Goal: Task Accomplishment & Management: Complete application form

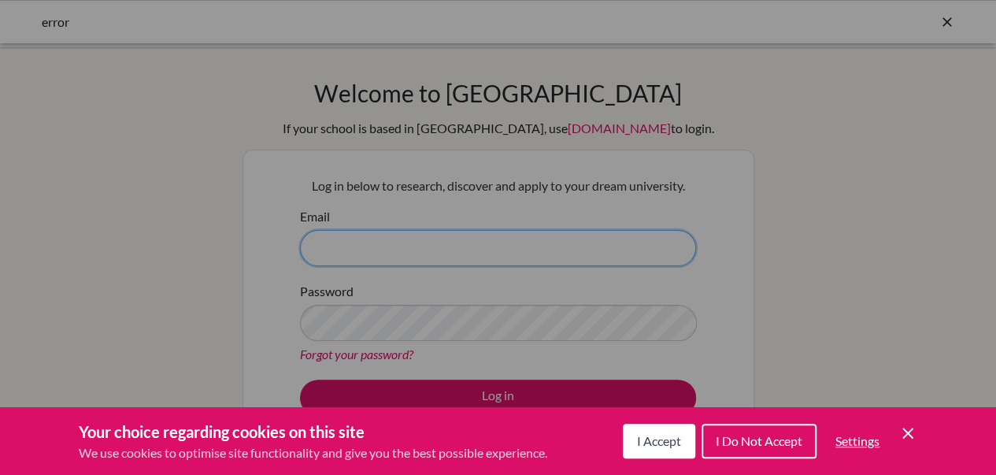
type input "bikashprajapati@sxc.edu.np"
click at [863, 251] on div "Cookie Preferences" at bounding box center [498, 237] width 996 height 475
click at [905, 432] on icon "Save and close" at bounding box center [907, 432] width 11 height 11
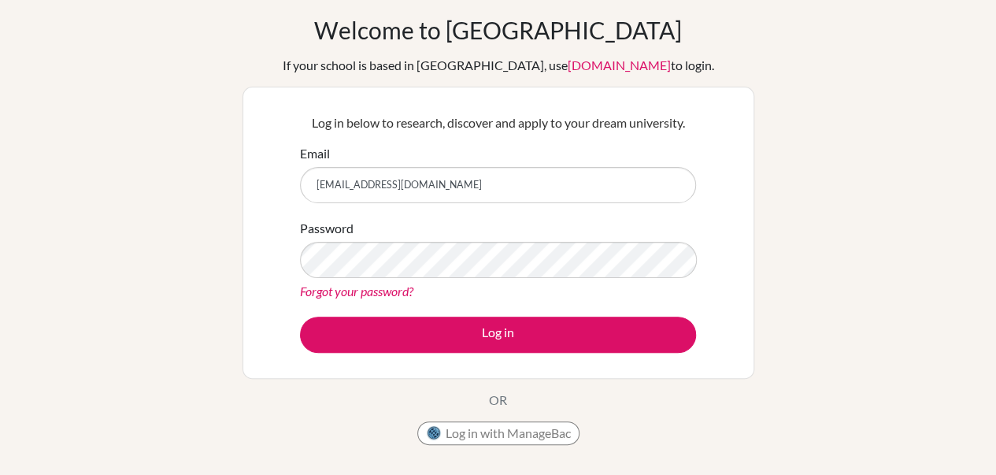
scroll to position [94, 0]
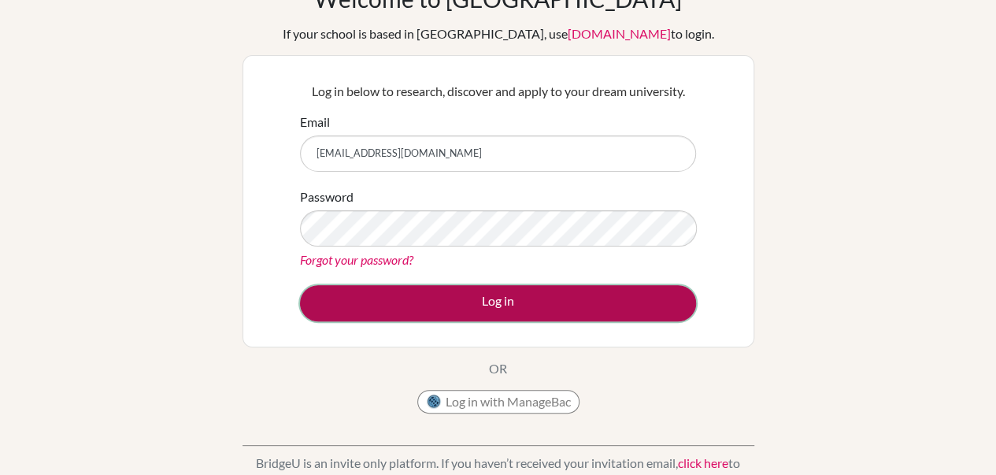
click at [519, 300] on button "Log in" at bounding box center [498, 303] width 396 height 36
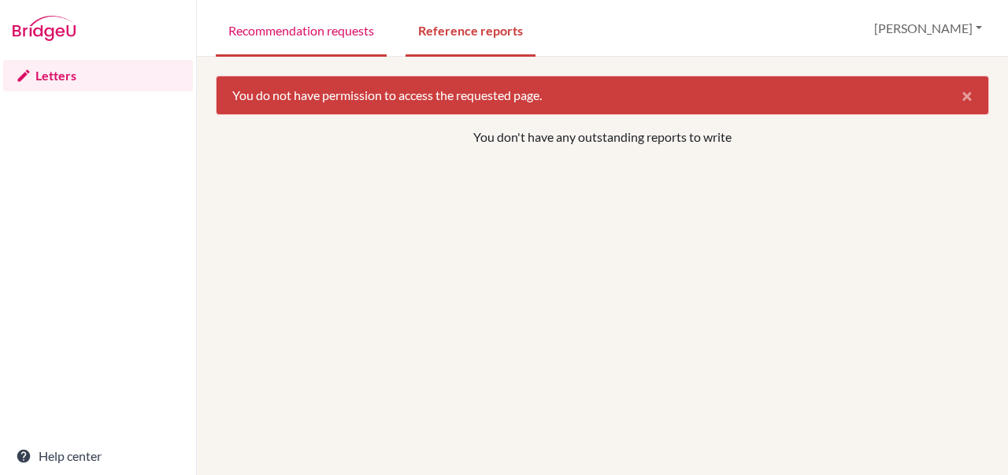
click at [314, 38] on link "Recommendation requests" at bounding box center [301, 29] width 171 height 54
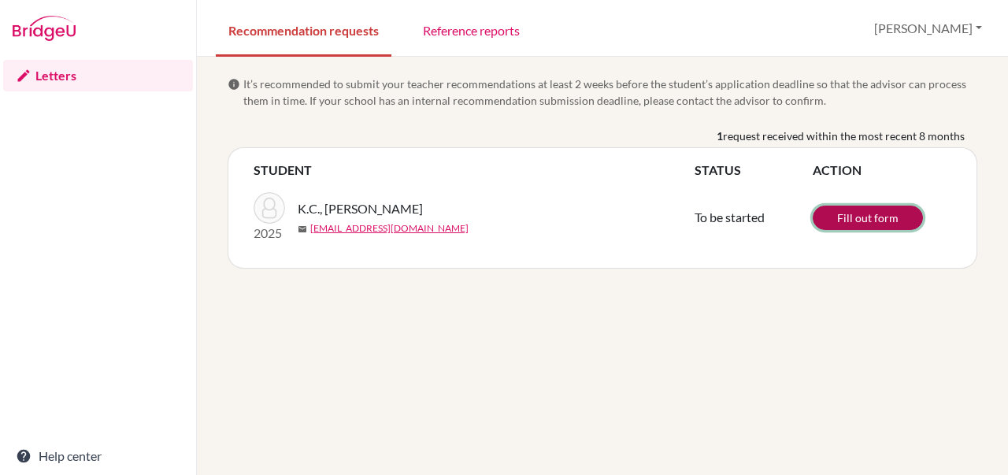
click at [867, 224] on link "Fill out form" at bounding box center [867, 217] width 110 height 24
click at [638, 340] on div "info It’s recommended to submit your teacher recommendations at least 2 weeks b…" at bounding box center [602, 266] width 811 height 418
click at [554, 314] on div "info It’s recommended to submit your teacher recommendations at least 2 weeks b…" at bounding box center [602, 266] width 811 height 418
click at [554, 331] on div "info It’s recommended to submit your teacher recommendations at least 2 weeks b…" at bounding box center [602, 266] width 811 height 418
click at [701, 336] on div "info It’s recommended to submit your teacher recommendations at least 2 weeks b…" at bounding box center [602, 266] width 811 height 418
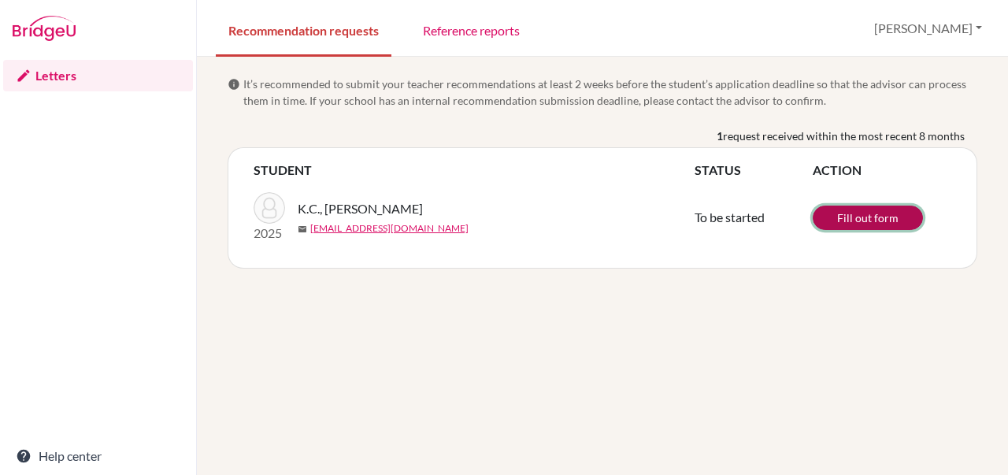
click at [856, 215] on link "Fill out form" at bounding box center [867, 217] width 110 height 24
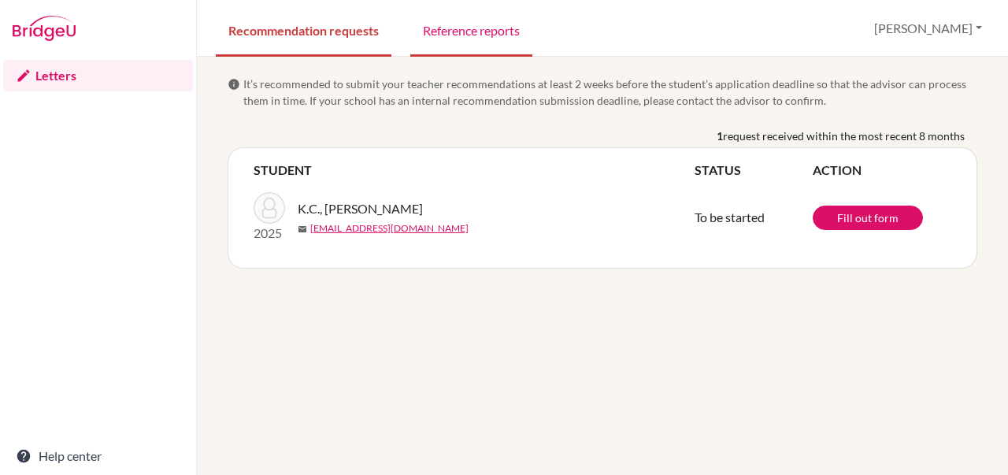
click at [491, 35] on link "Reference reports" at bounding box center [471, 29] width 122 height 54
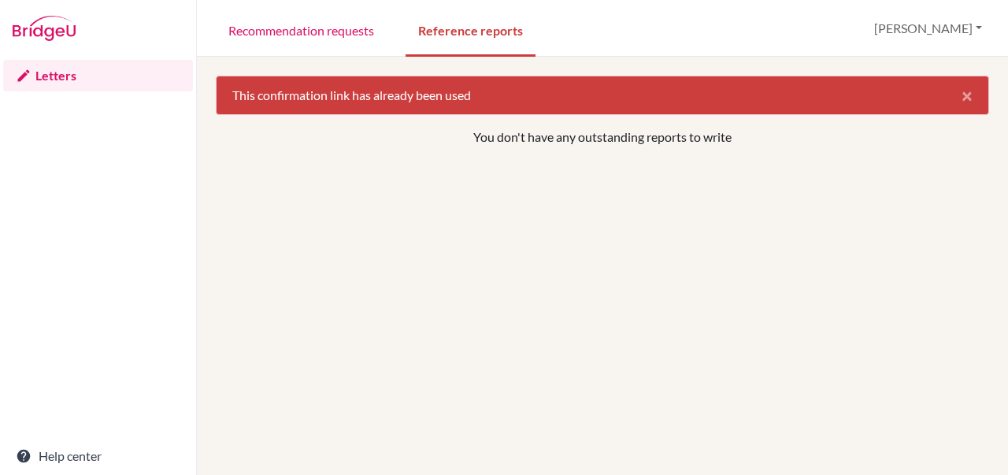
click at [516, 246] on div "You don't have any outstanding reports to write" at bounding box center [602, 365] width 773 height 475
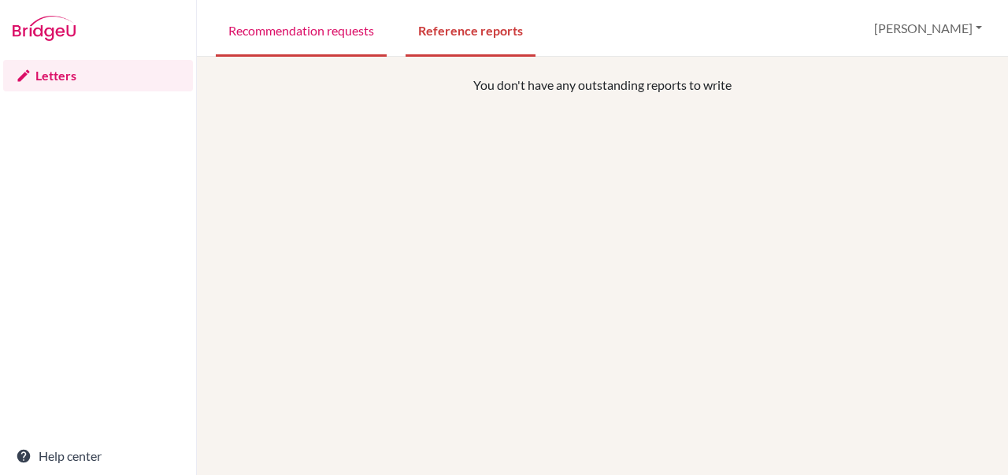
click at [325, 31] on link "Recommendation requests" at bounding box center [301, 29] width 171 height 54
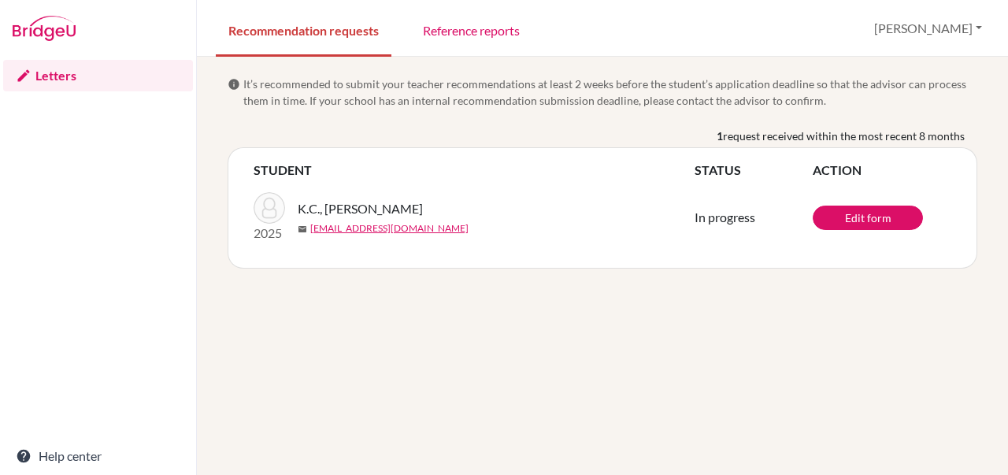
click at [639, 339] on div "info It’s recommended to submit your teacher recommendations at least 2 weeks b…" at bounding box center [602, 266] width 811 height 418
click at [914, 378] on div "info It’s recommended to submit your teacher recommendations at least 2 weeks b…" at bounding box center [602, 266] width 811 height 418
drag, startPoint x: 1005, startPoint y: 431, endPoint x: 1007, endPoint y: 393, distance: 38.6
click at [1007, 393] on div "info It’s recommended to submit your teacher recommendations at least 2 weeks b…" at bounding box center [602, 266] width 811 height 418
click at [678, 369] on div "info It’s recommended to submit your teacher recommendations at least 2 weeks b…" at bounding box center [602, 266] width 811 height 418
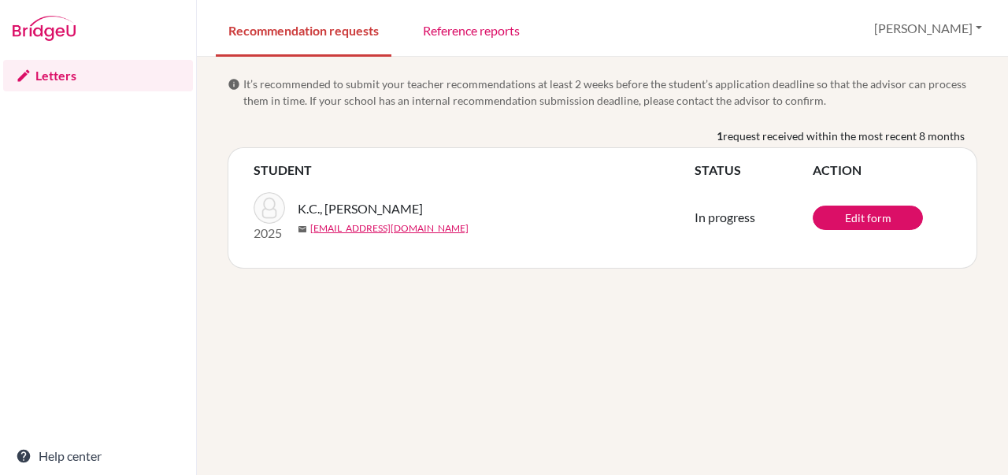
click at [597, 360] on div "info It’s recommended to submit your teacher recommendations at least 2 weeks b…" at bounding box center [602, 266] width 811 height 418
drag, startPoint x: 1002, startPoint y: 420, endPoint x: 993, endPoint y: 333, distance: 87.0
click at [993, 333] on div "info It’s recommended to submit your teacher recommendations at least 2 weeks b…" at bounding box center [602, 266] width 811 height 418
click at [618, 339] on div "info It’s recommended to submit your teacher recommendations at least 2 weeks b…" at bounding box center [602, 266] width 811 height 418
click at [629, 352] on div "info It’s recommended to submit your teacher recommendations at least 2 weeks b…" at bounding box center [602, 266] width 811 height 418
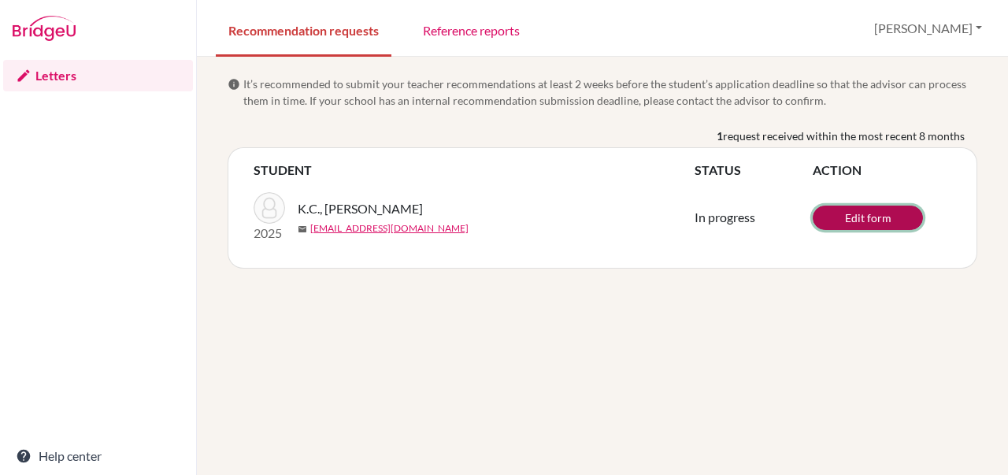
click at [871, 220] on link "Edit form" at bounding box center [867, 217] width 110 height 24
